Goal: Find specific page/section: Find specific page/section

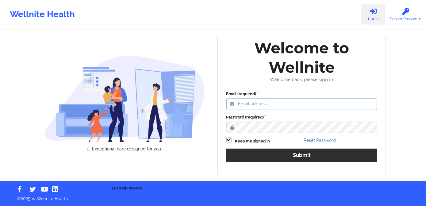
type input "[PERSON_NAME][EMAIL_ADDRESS][DOMAIN_NAME]"
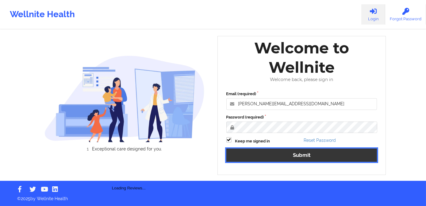
click at [284, 160] on button "Submit" at bounding box center [301, 154] width 151 height 13
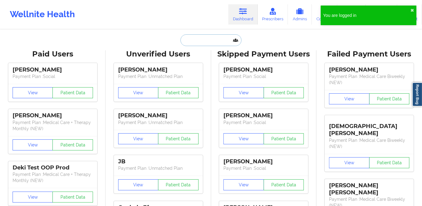
click at [196, 38] on input "text" at bounding box center [210, 40] width 61 height 12
paste input "[PERSON_NAME]"
type input "[PERSON_NAME]"
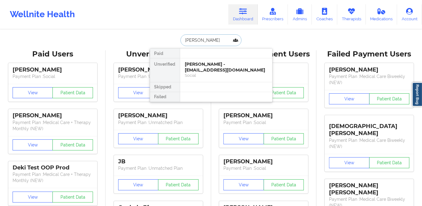
click at [212, 62] on div "[PERSON_NAME] - [EMAIL_ADDRESS][DOMAIN_NAME]" at bounding box center [226, 66] width 82 height 11
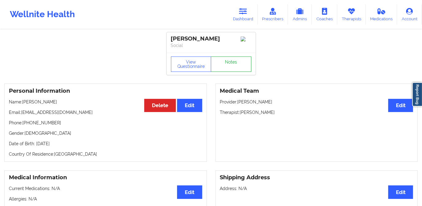
click at [230, 62] on link "Notes" at bounding box center [231, 63] width 40 height 15
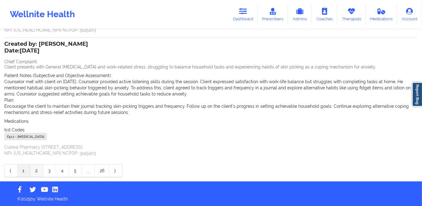
click at [34, 170] on link "2" at bounding box center [36, 170] width 13 height 12
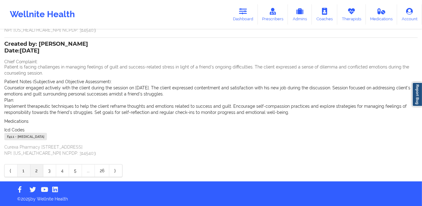
click at [25, 172] on link "1" at bounding box center [23, 170] width 13 height 12
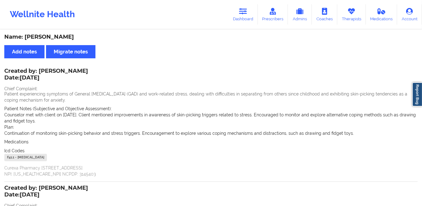
drag, startPoint x: 22, startPoint y: 76, endPoint x: 59, endPoint y: 81, distance: 37.8
click at [59, 81] on p "Date: [DATE]" at bounding box center [46, 78] width 84 height 8
copy p "[DATE]"
